Goal: Information Seeking & Learning: Learn about a topic

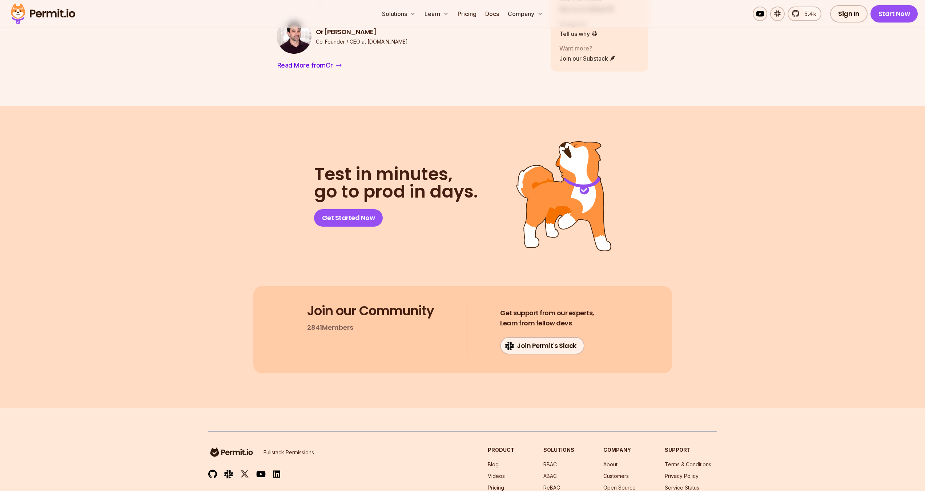
drag, startPoint x: 496, startPoint y: 133, endPoint x: 482, endPoint y: 73, distance: 60.8
drag, startPoint x: 455, startPoint y: 172, endPoint x: 456, endPoint y: 149, distance: 22.5
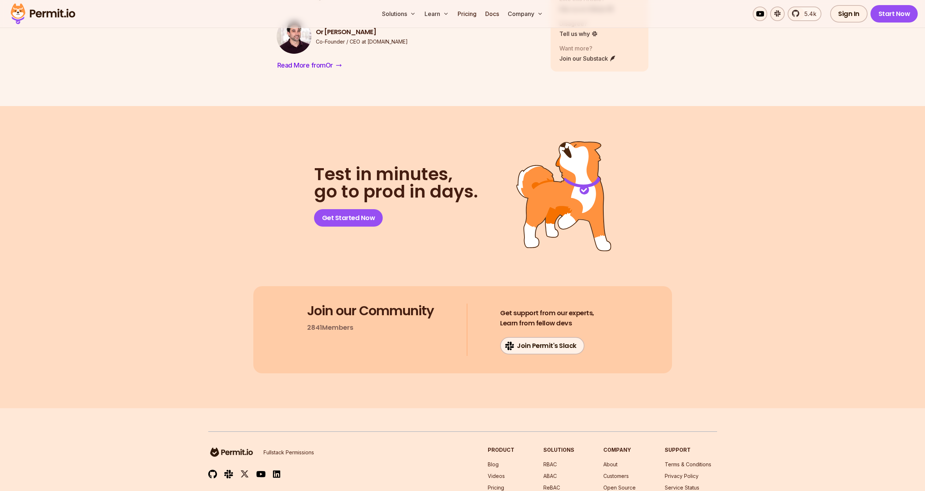
drag, startPoint x: 456, startPoint y: 145, endPoint x: 472, endPoint y: 190, distance: 47.8
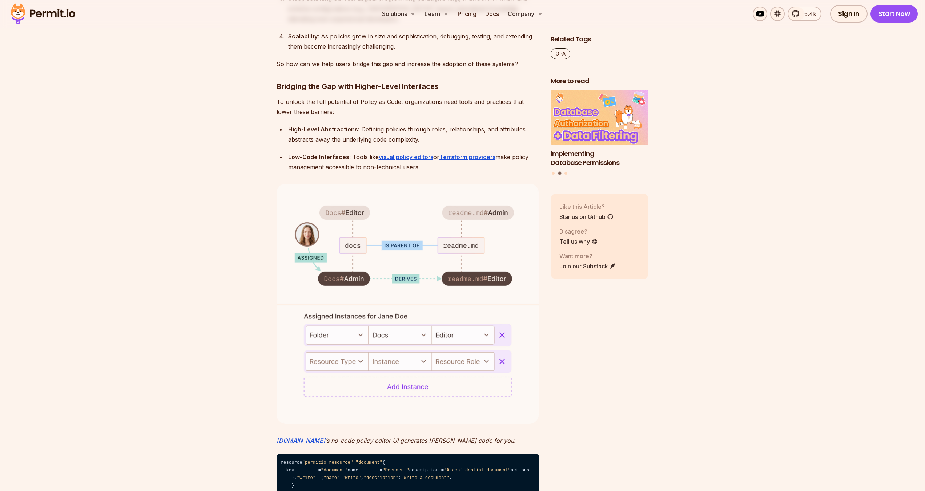
scroll to position [1809, 0]
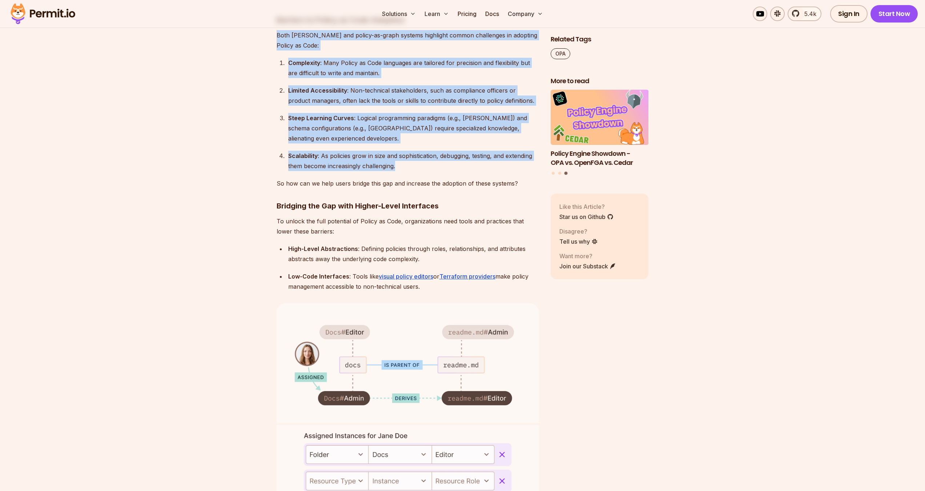
drag, startPoint x: 444, startPoint y: 392, endPoint x: 454, endPoint y: 264, distance: 128.2
click at [407, 144] on div "Steep Learning Curves : Logical programming paradigms (e.g., [PERSON_NAME]) and…" at bounding box center [413, 128] width 251 height 31
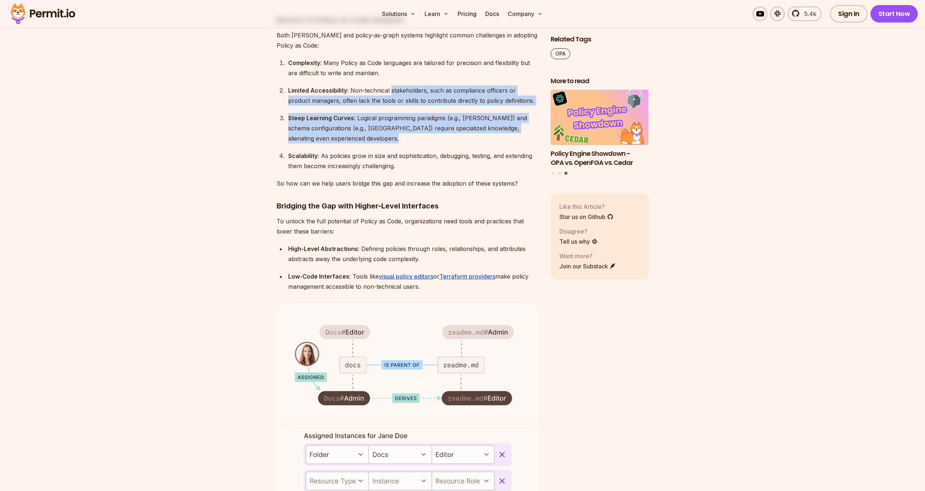
drag, startPoint x: 407, startPoint y: 380, endPoint x: 415, endPoint y: 333, distance: 47.9
click at [415, 171] on ol "Complexity : Many Policy as Code languages are tailored for precision and flexi…" at bounding box center [407, 114] width 262 height 113
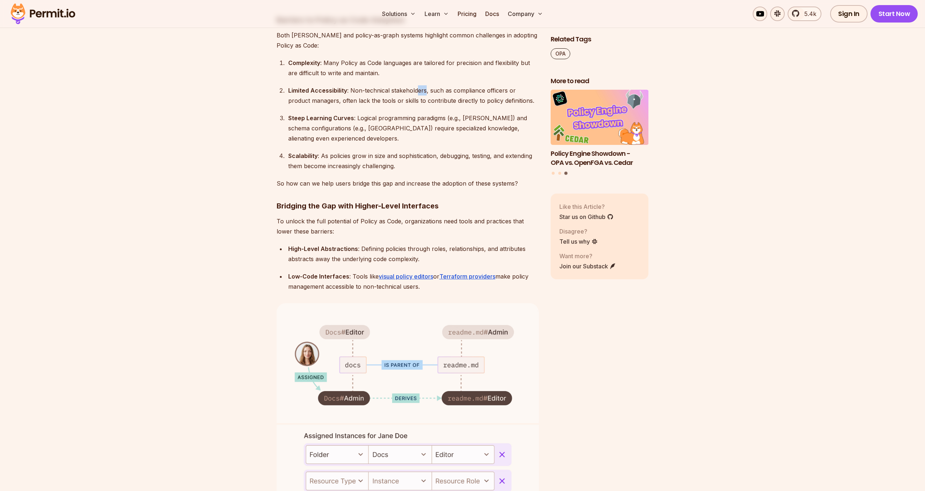
click at [416, 106] on div "Limited Accessibility : Non-technical stakeholders, such as compliance officers…" at bounding box center [413, 95] width 251 height 20
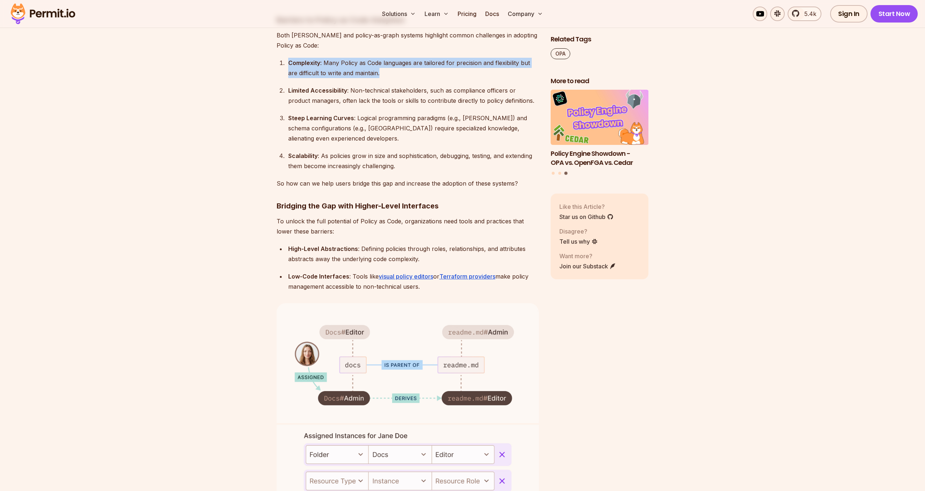
drag, startPoint x: 432, startPoint y: 316, endPoint x: 439, endPoint y: 294, distance: 23.6
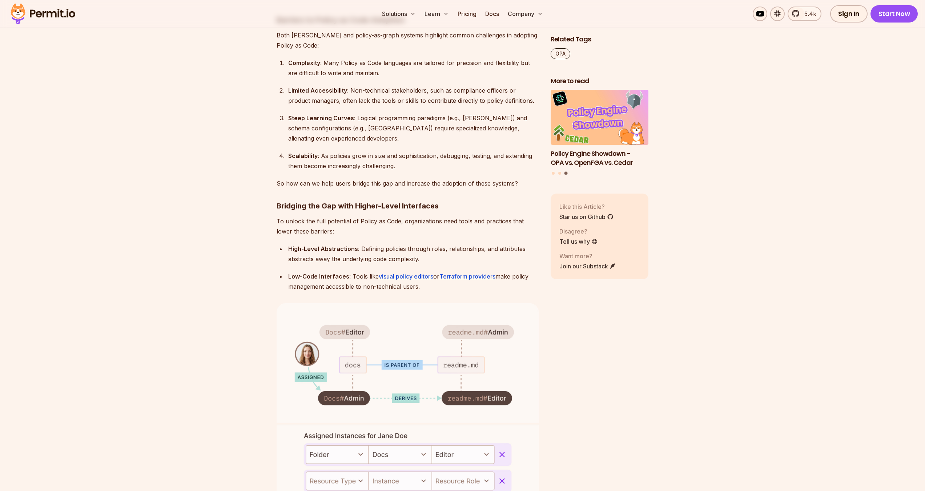
click at [455, 171] on ol "Complexity : Many Policy as Code languages are tailored for precision and flexi…" at bounding box center [407, 114] width 262 height 113
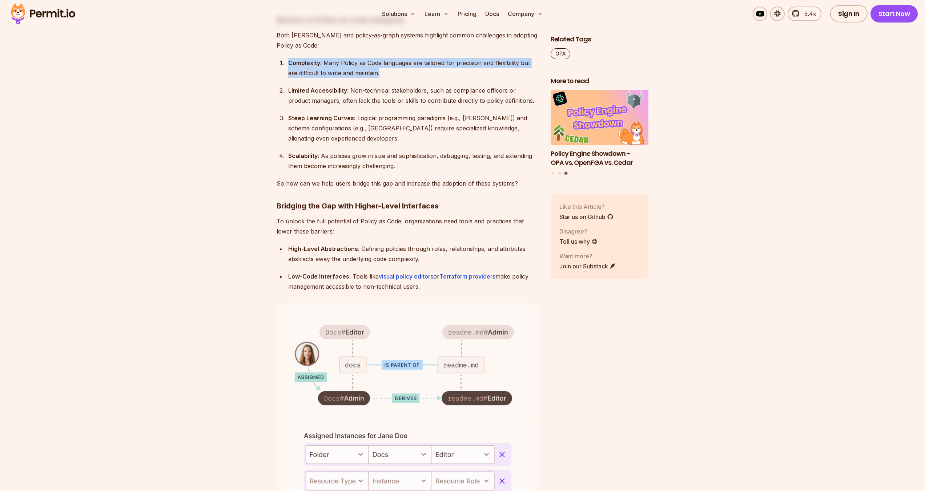
drag, startPoint x: 450, startPoint y: 315, endPoint x: 456, endPoint y: 293, distance: 23.3
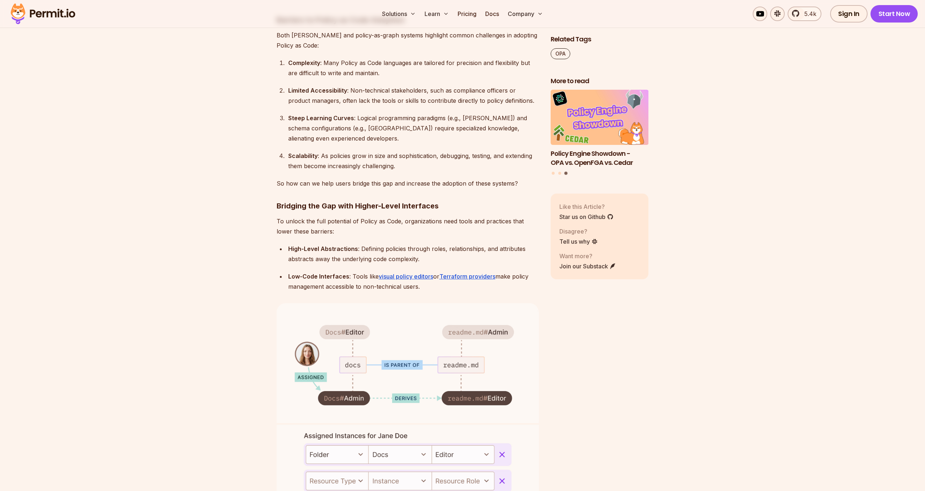
click at [481, 106] on div "Limited Accessibility : Non-technical stakeholders, such as compliance officers…" at bounding box center [413, 95] width 251 height 20
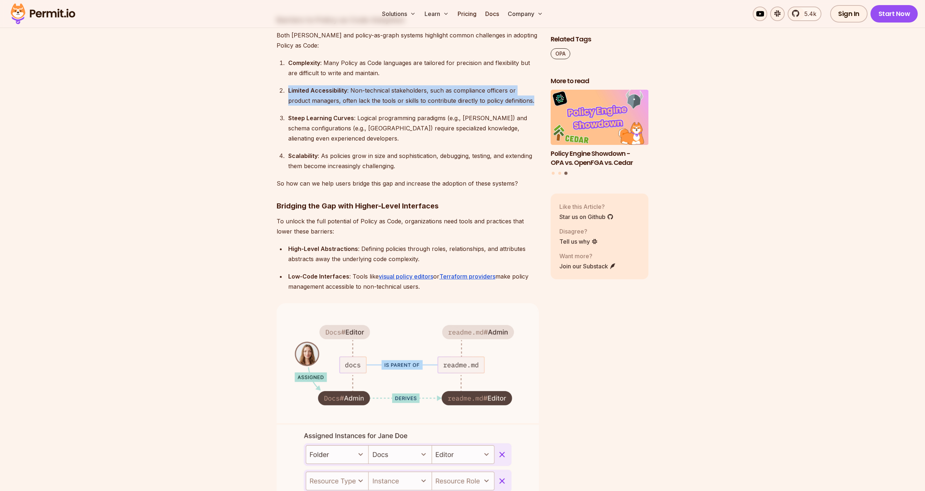
drag, startPoint x: 531, startPoint y: 336, endPoint x: 534, endPoint y: 310, distance: 25.6
click at [534, 171] on ol "Complexity : Many Policy as Code languages are tailored for precision and flexi…" at bounding box center [407, 114] width 262 height 113
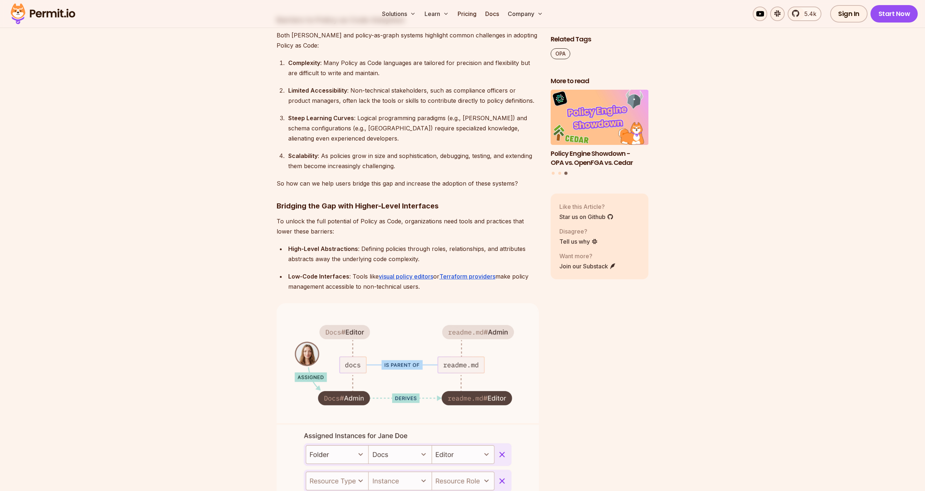
click at [534, 78] on div "Complexity : Many Policy as Code languages are tailored for precision and flexi…" at bounding box center [413, 68] width 251 height 20
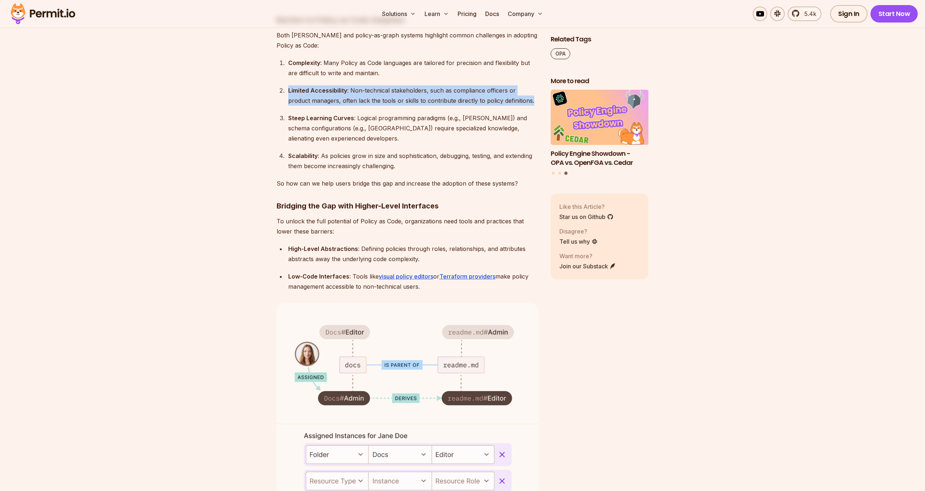
drag, startPoint x: 524, startPoint y: 351, endPoint x: 522, endPoint y: 319, distance: 32.0
click at [522, 171] on ol "Complexity : Many Policy as Code languages are tailored for precision and flexi…" at bounding box center [407, 114] width 262 height 113
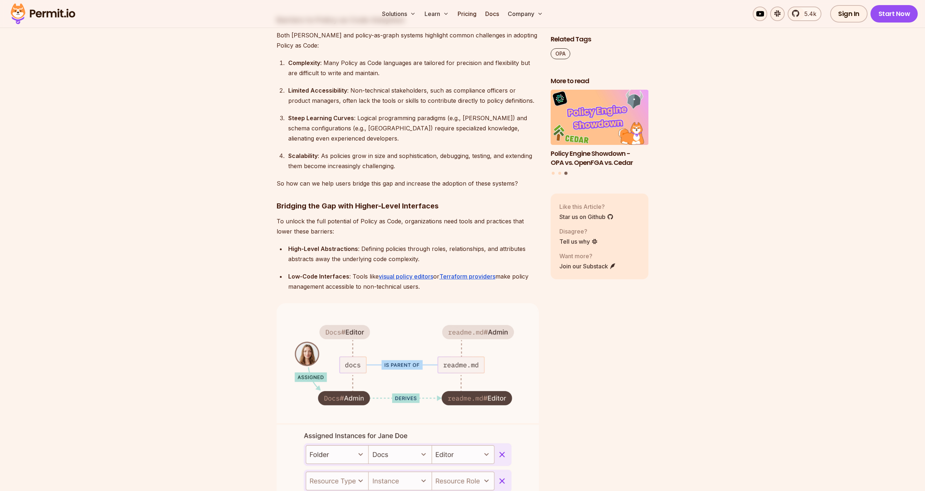
click at [522, 171] on ol "Complexity : Many Policy as Code languages are tailored for precision and flexi…" at bounding box center [407, 114] width 262 height 113
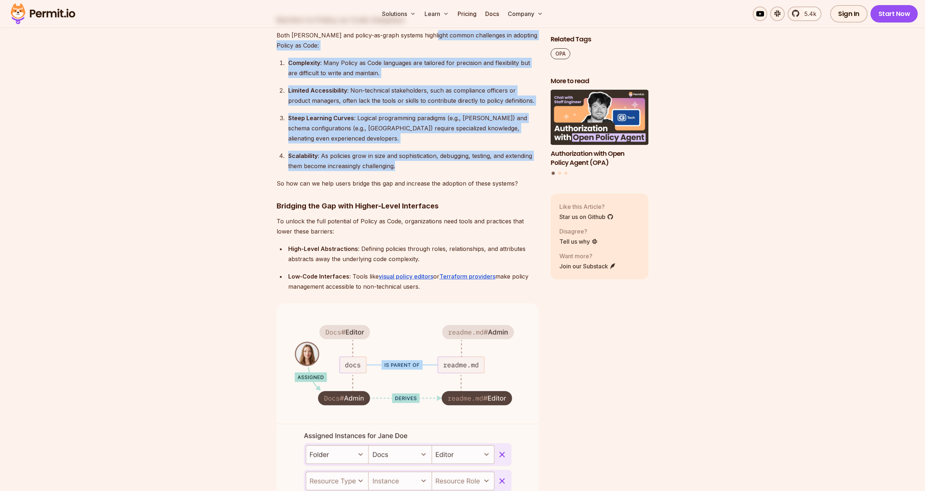
drag, startPoint x: 429, startPoint y: 404, endPoint x: 430, endPoint y: 271, distance: 133.0
click at [431, 51] on p "Both [PERSON_NAME] and policy-as-graph systems highlight common challenges in a…" at bounding box center [407, 40] width 262 height 20
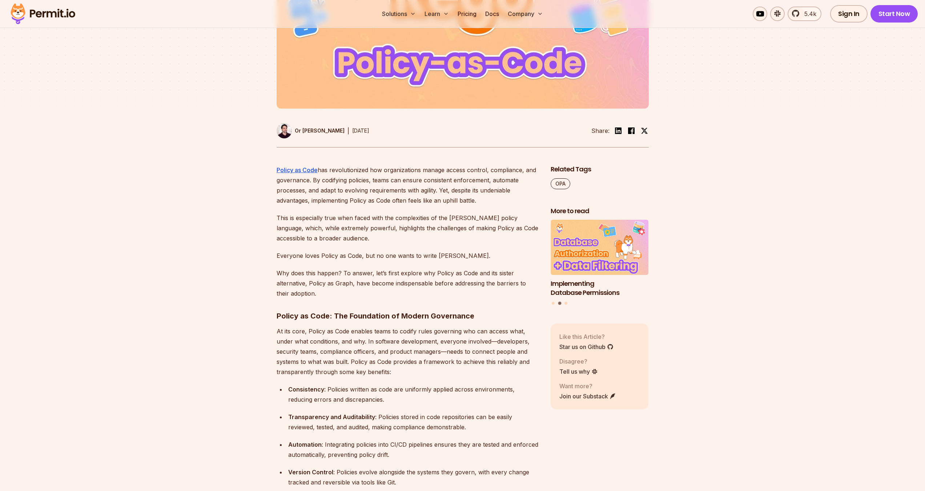
scroll to position [49, 0]
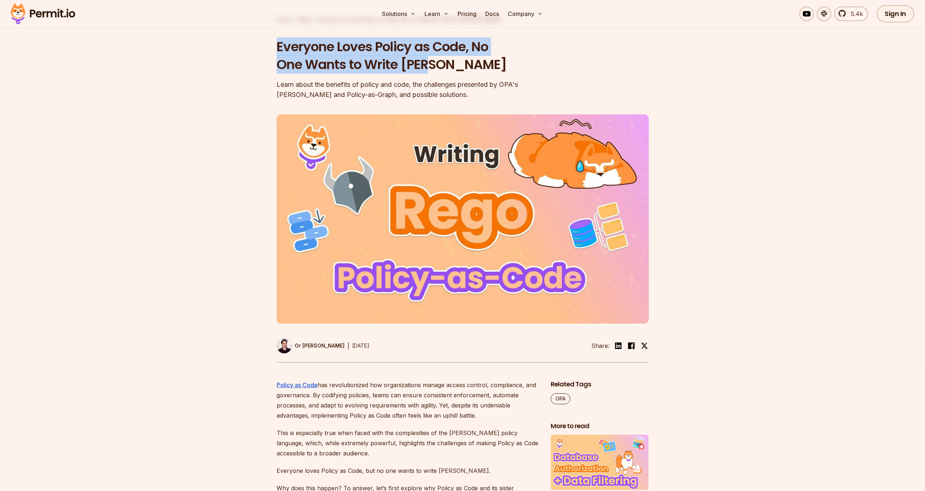
drag, startPoint x: 460, startPoint y: 64, endPoint x: 266, endPoint y: 46, distance: 195.2
click at [266, 46] on section "Home / Blog / Everyone Loves Policy as Code, No One Wants to Write [PERSON_NAME…" at bounding box center [462, 174] width 925 height 411
copy h1 "Everyone Loves Policy as Code, No One Wants to Write [PERSON_NAME]"
